Goal: Transaction & Acquisition: Obtain resource

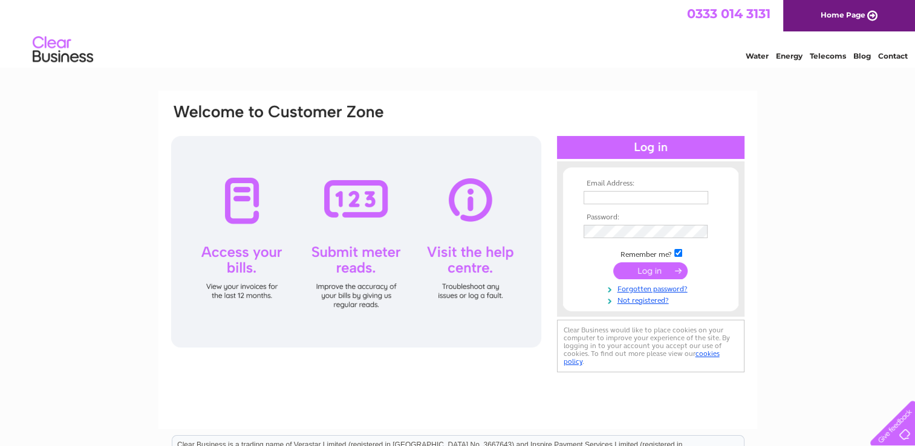
type input "admin@actcounsellingandcbtservices.co.uk"
click at [647, 269] on input "submit" at bounding box center [650, 271] width 74 height 17
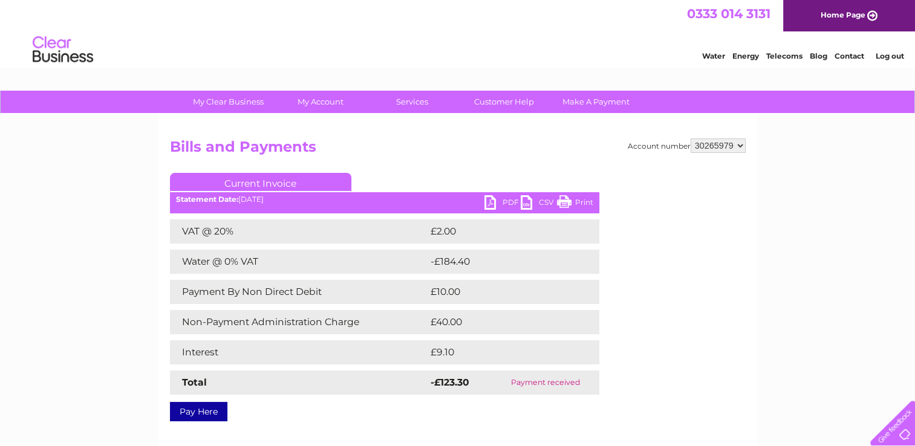
click at [495, 204] on link "PDF" at bounding box center [503, 204] width 36 height 18
click at [503, 200] on link "PDF" at bounding box center [503, 204] width 36 height 18
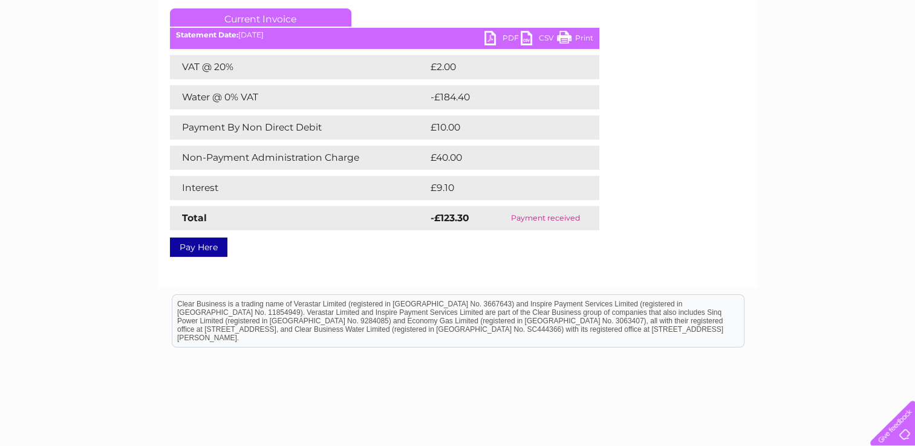
scroll to position [85, 0]
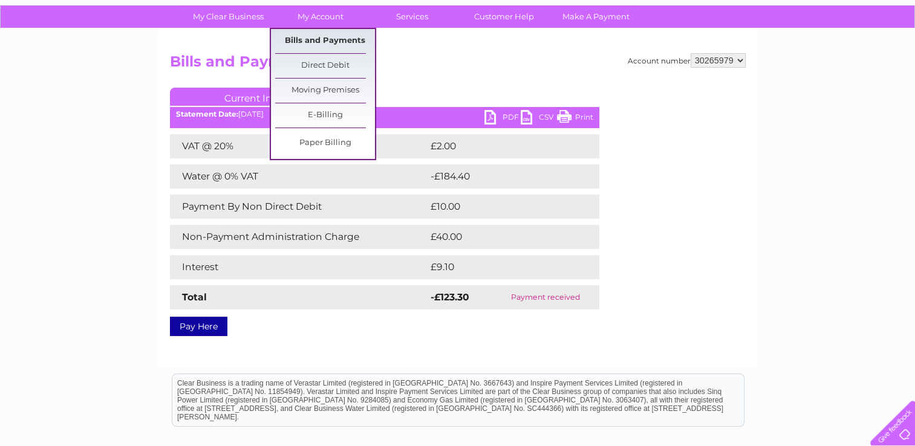
click at [330, 45] on link "Bills and Payments" at bounding box center [325, 41] width 100 height 24
